Goal: Download file/media

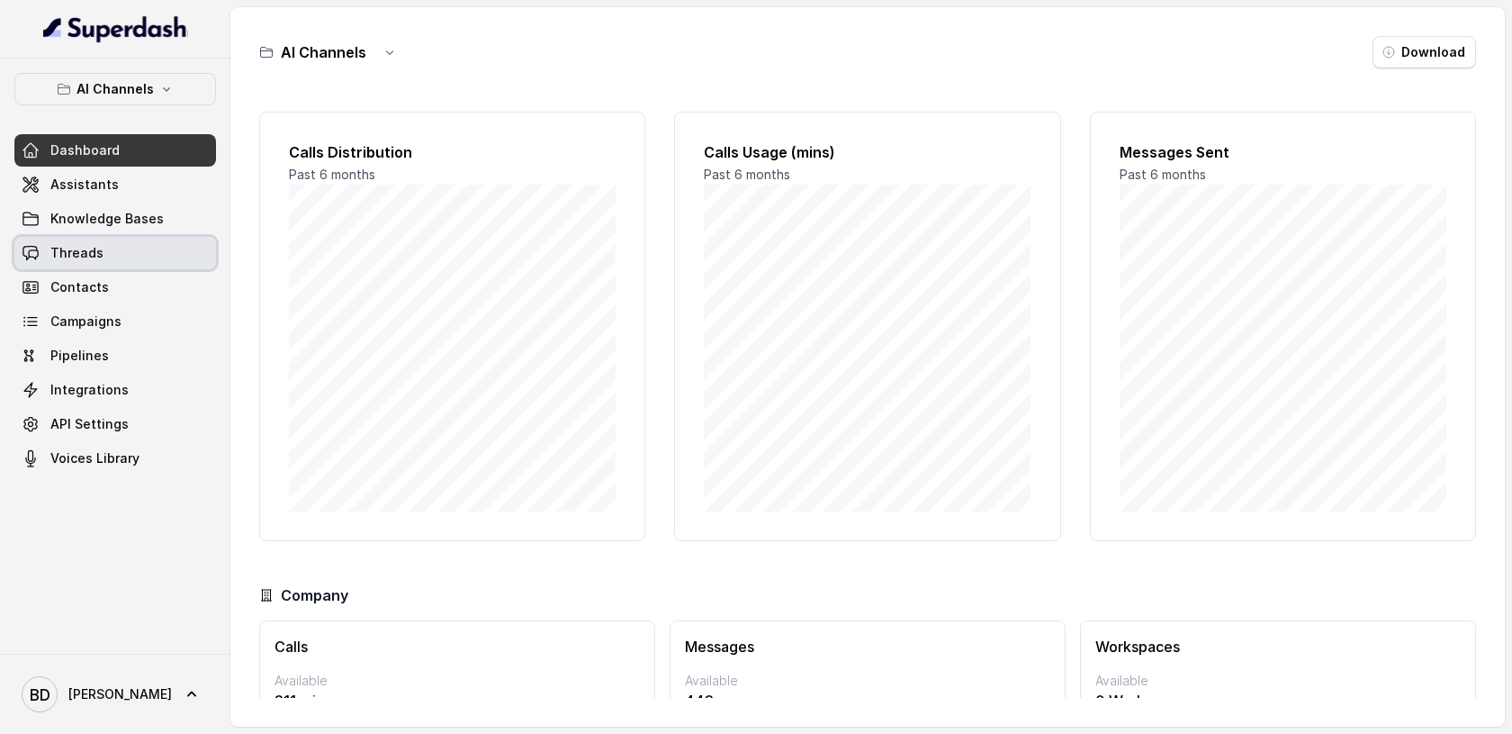
click at [71, 247] on span "Threads" at bounding box center [76, 253] width 53 height 18
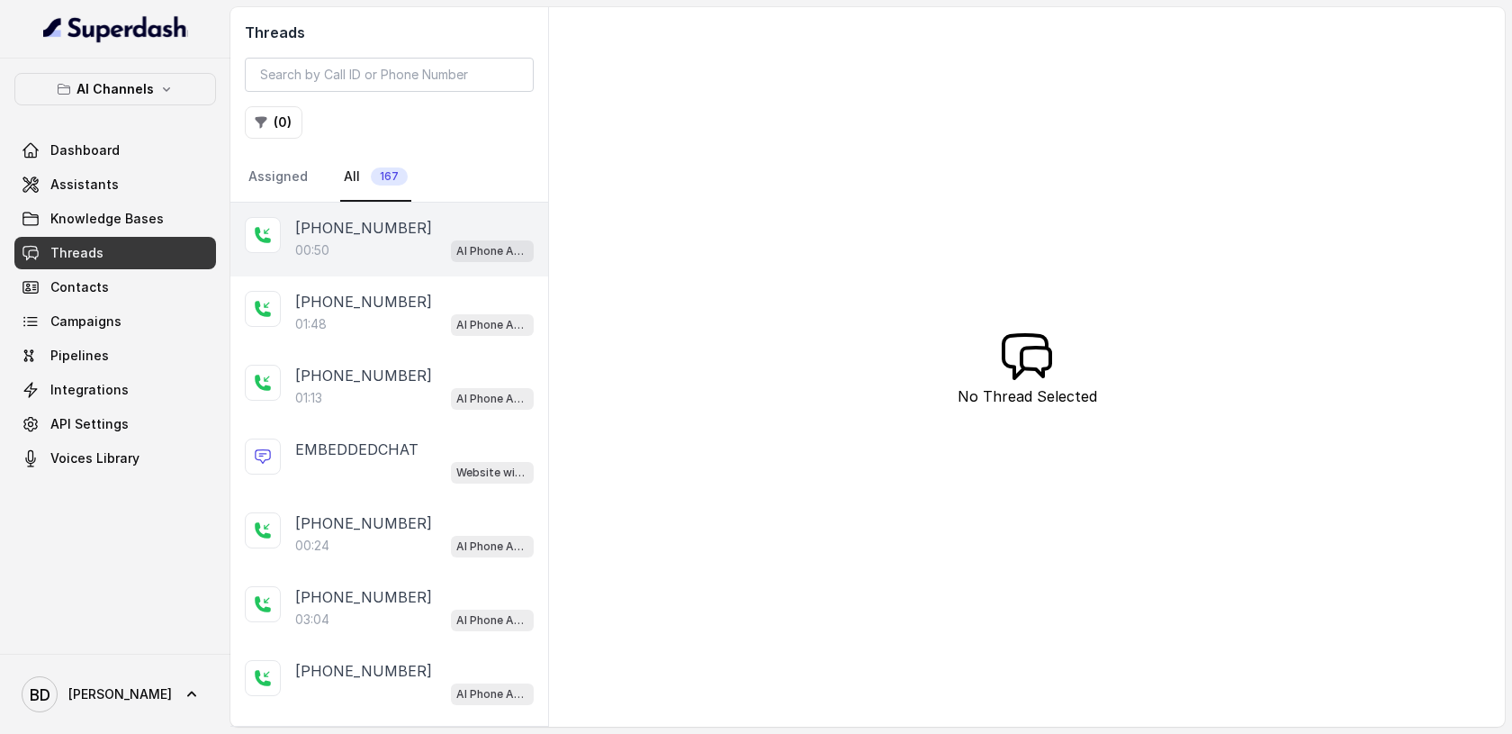
click at [336, 230] on p "[PHONE_NUMBER]" at bounding box center [363, 228] width 137 height 22
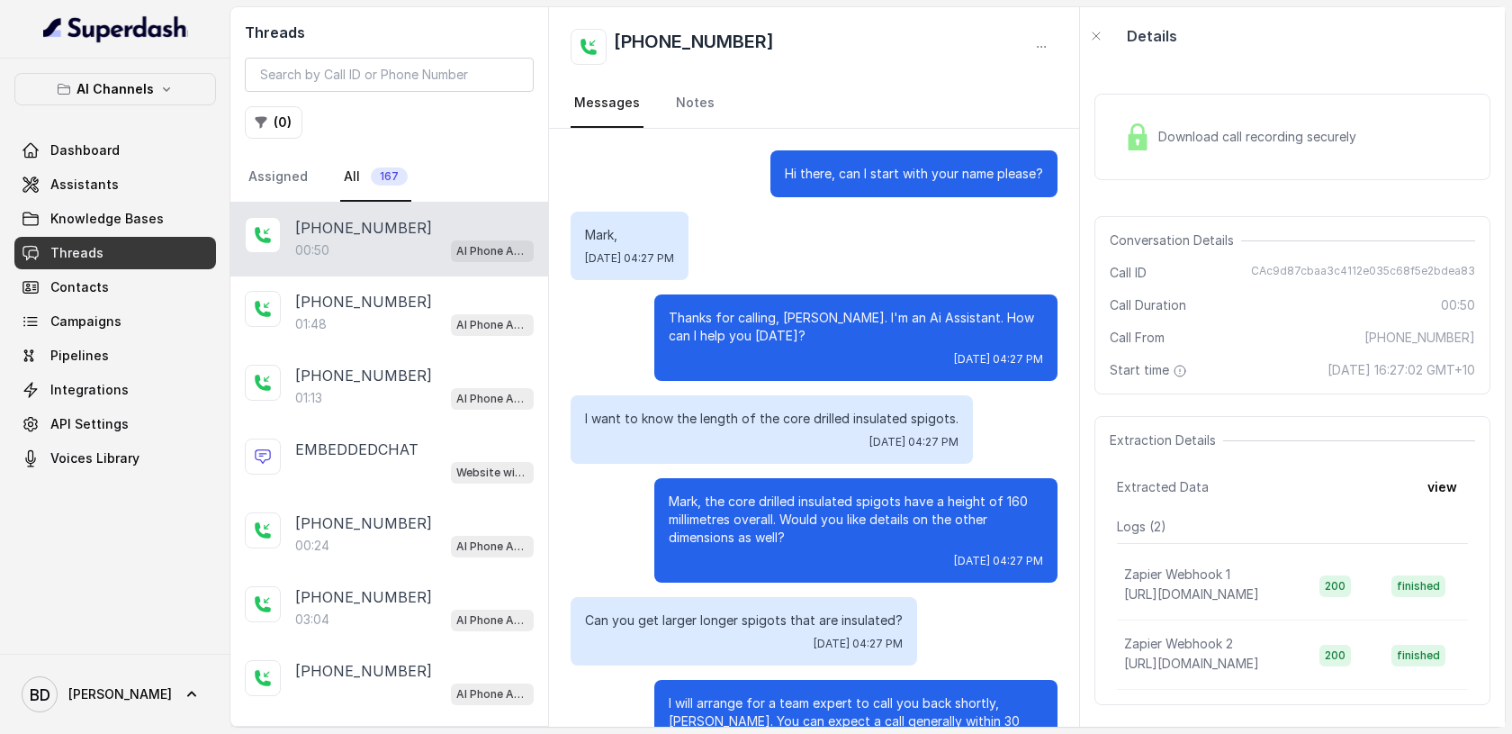
click at [1156, 143] on div "Download call recording securely" at bounding box center [1240, 136] width 247 height 41
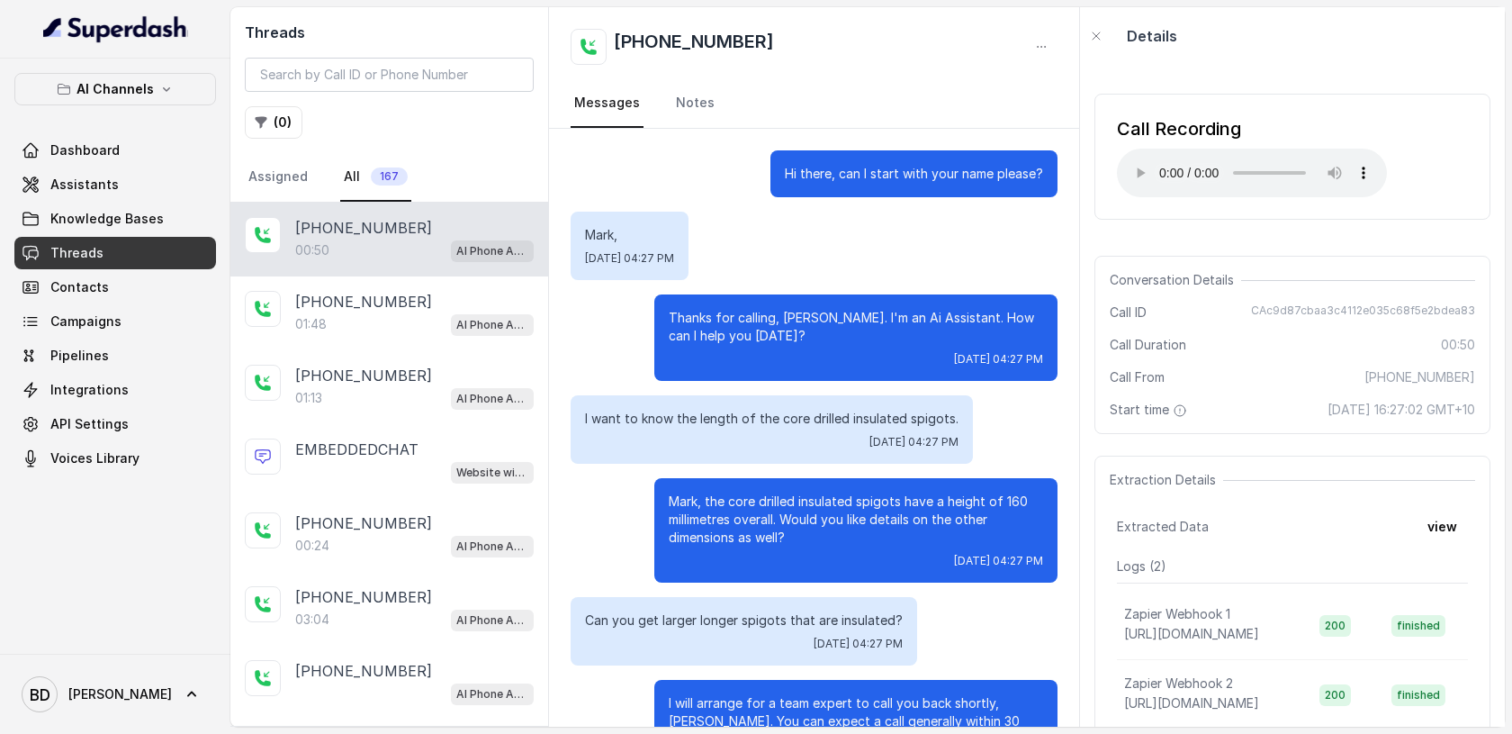
scroll to position [79, 0]
